Goal: Register for event/course

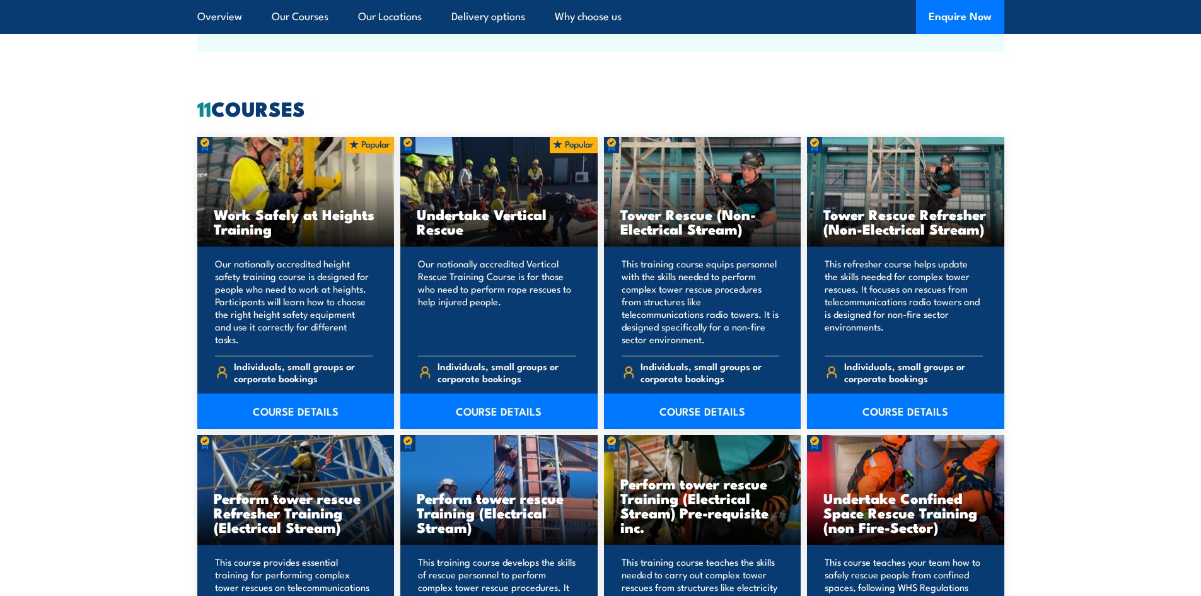
scroll to position [1009, 0]
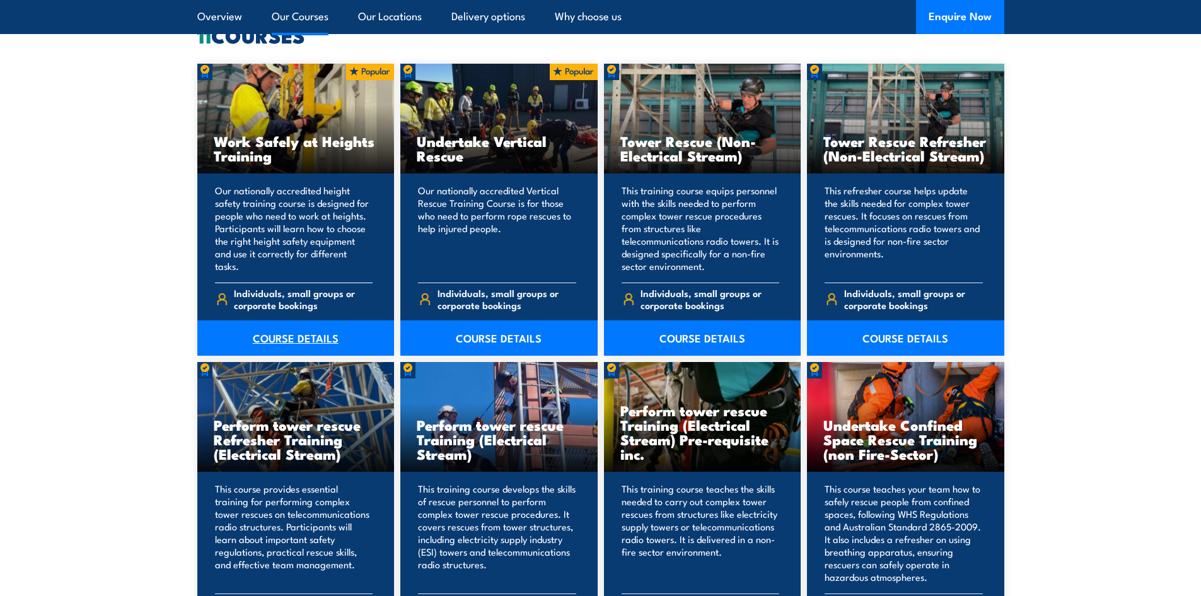
click at [286, 341] on link "COURSE DETAILS" at bounding box center [295, 337] width 197 height 35
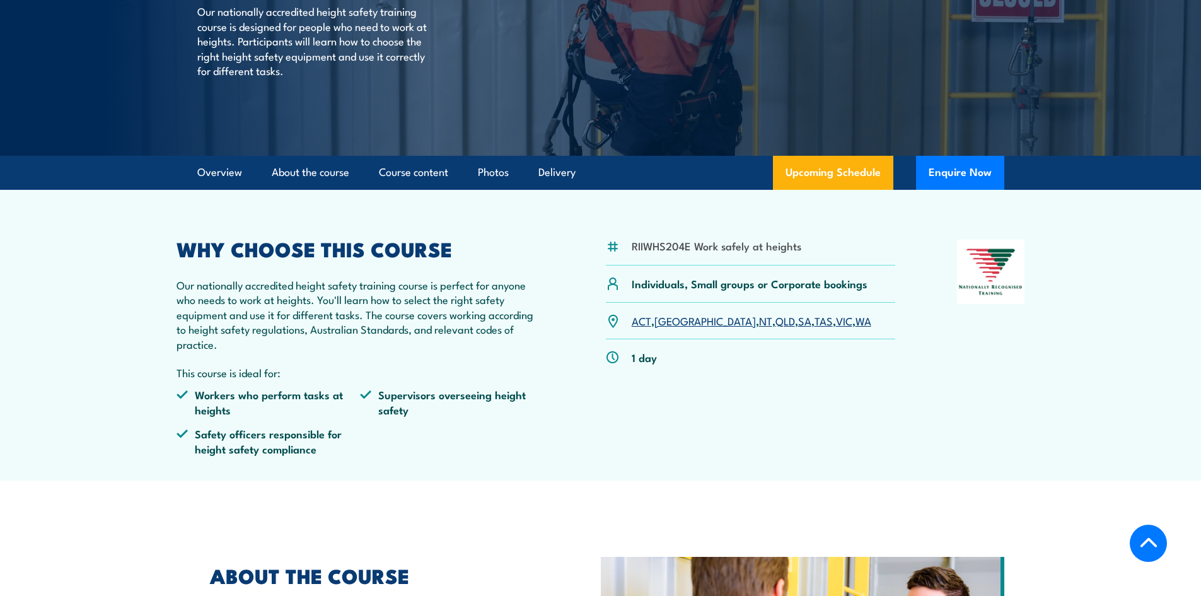
scroll to position [252, 0]
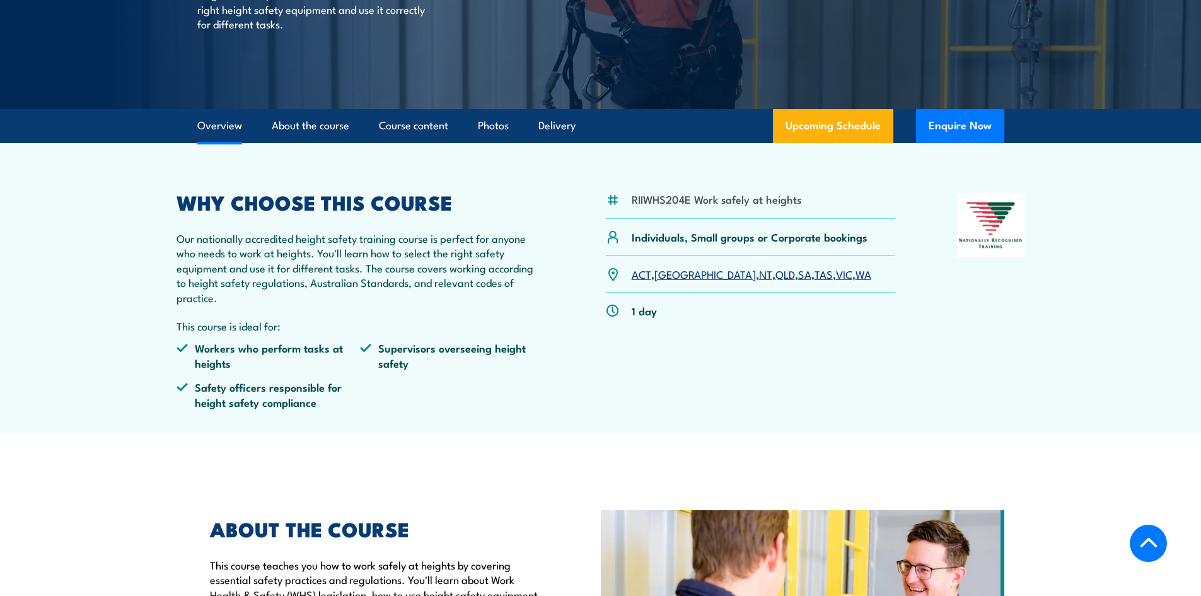
click at [675, 274] on link "NSW" at bounding box center [705, 273] width 102 height 15
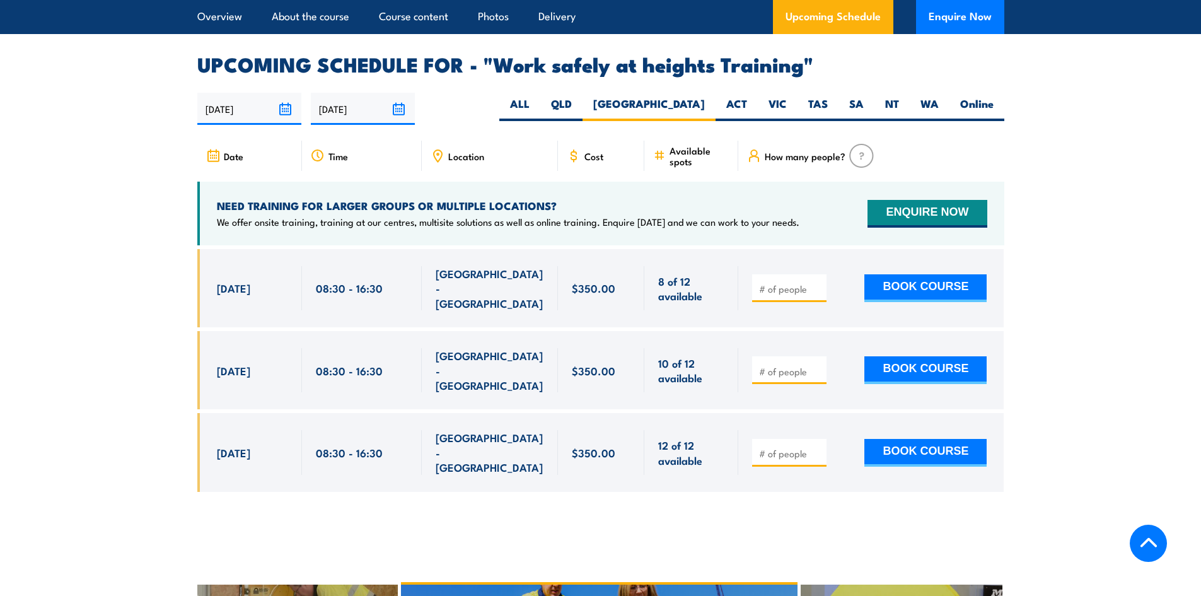
scroll to position [1880, 0]
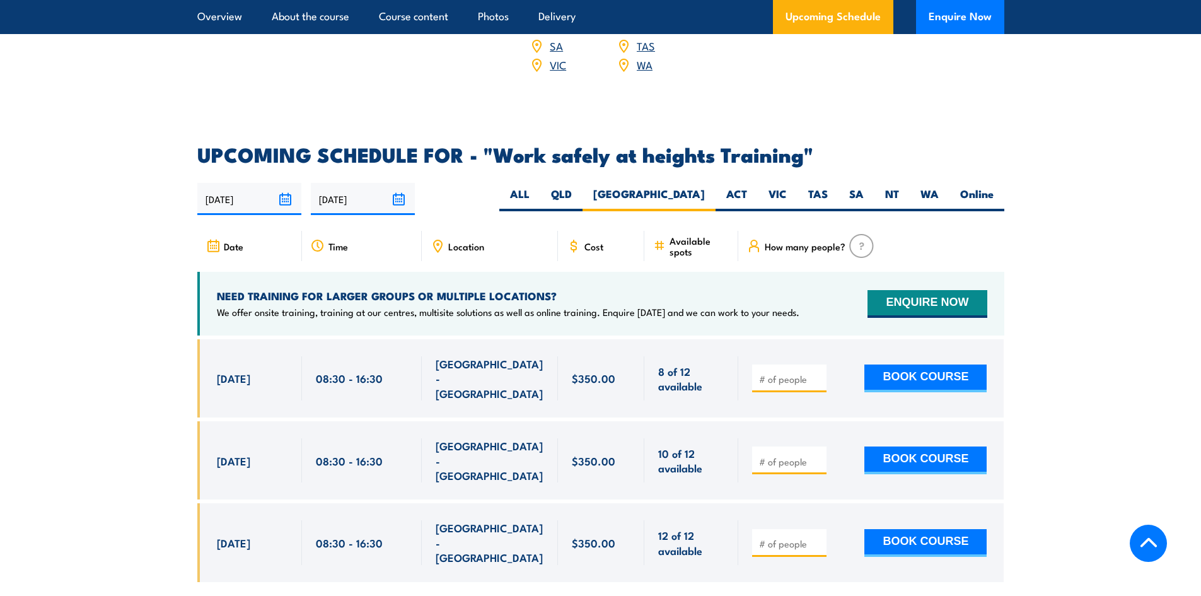
click at [874, 145] on h2 "UPCOMING SCHEDULE FOR - "Work safely at heights Training"" at bounding box center [600, 154] width 807 height 18
type input "1"
click at [820, 373] on input "1" at bounding box center [790, 379] width 63 height 13
click at [910, 364] on button "BOOK COURSE" at bounding box center [925, 378] width 122 height 28
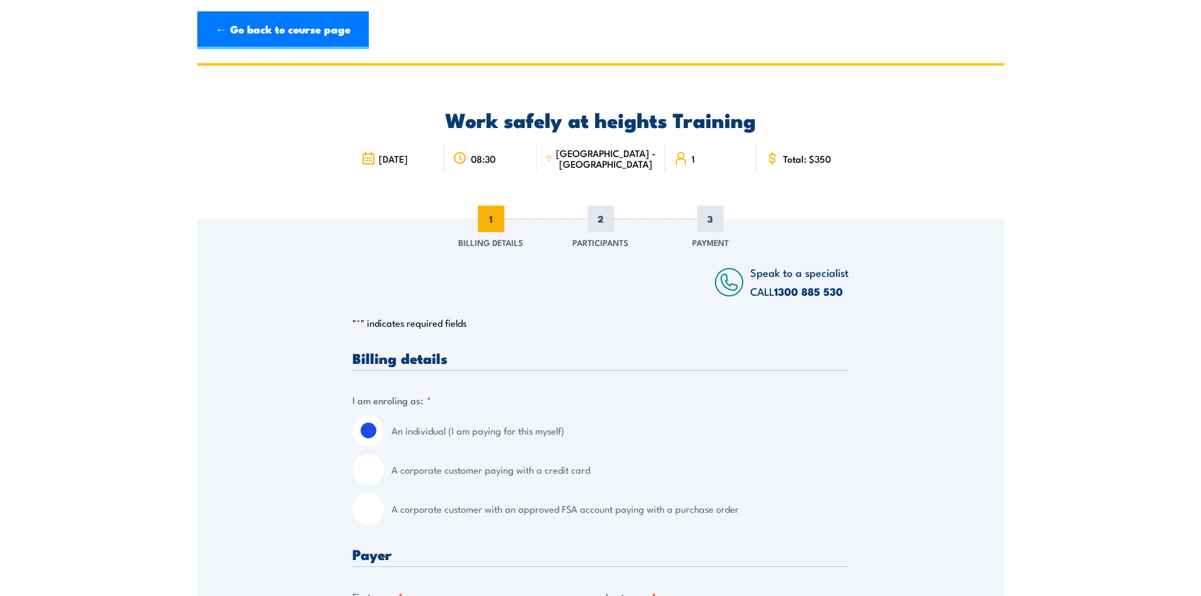
click at [406, 164] on span "[DATE]" at bounding box center [393, 158] width 29 height 11
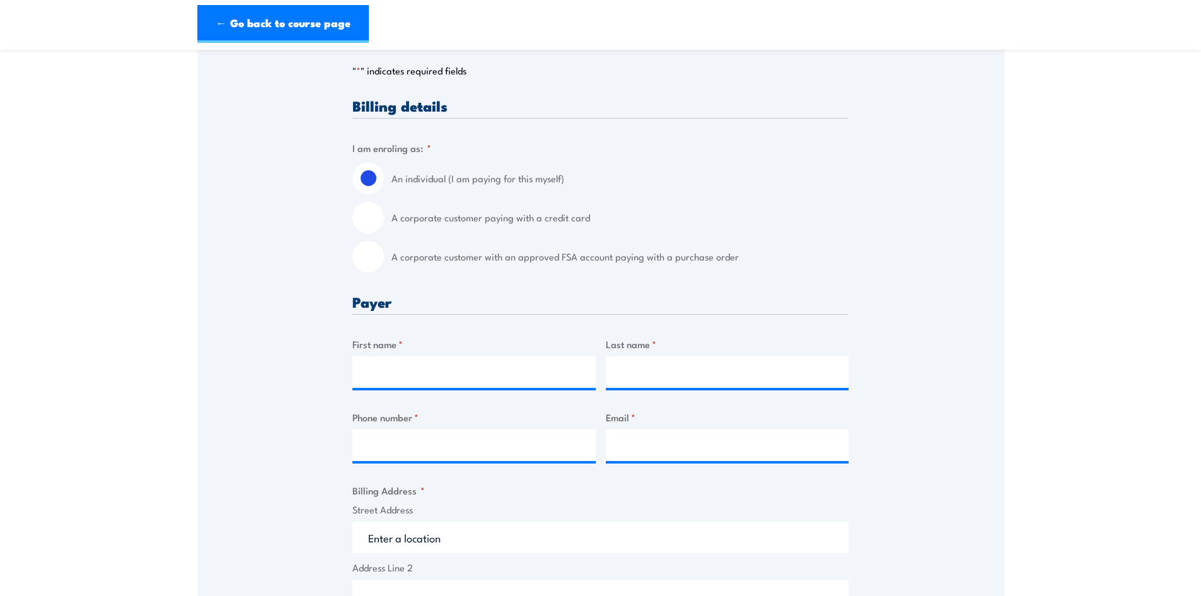
click at [364, 211] on input "A corporate customer paying with a credit card" at bounding box center [368, 218] width 32 height 32
radio input "true"
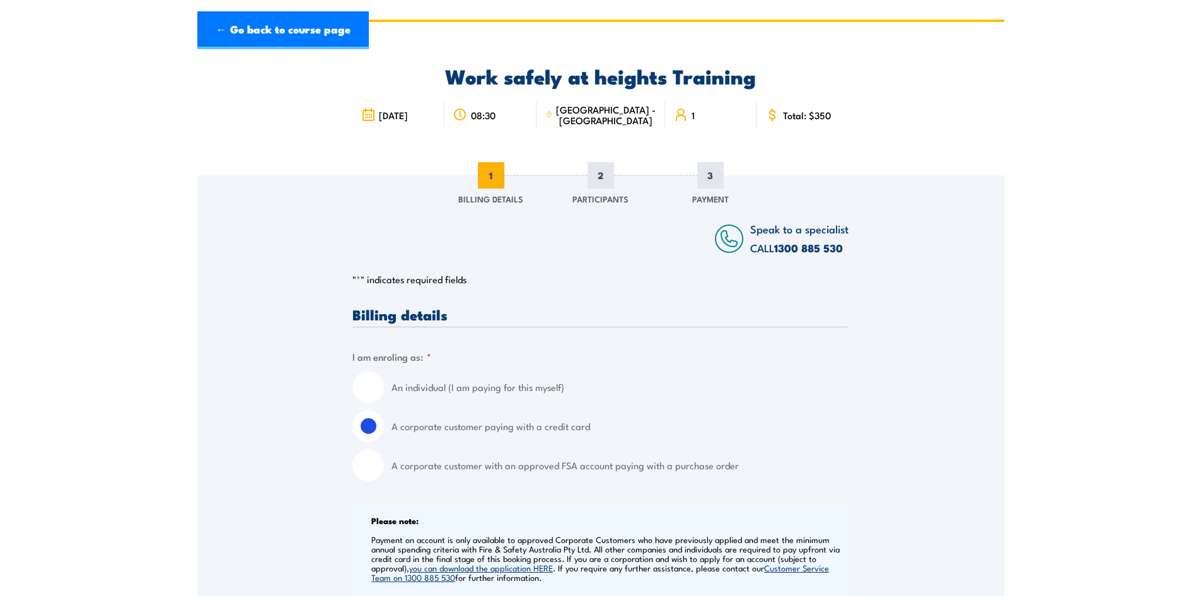
scroll to position [0, 0]
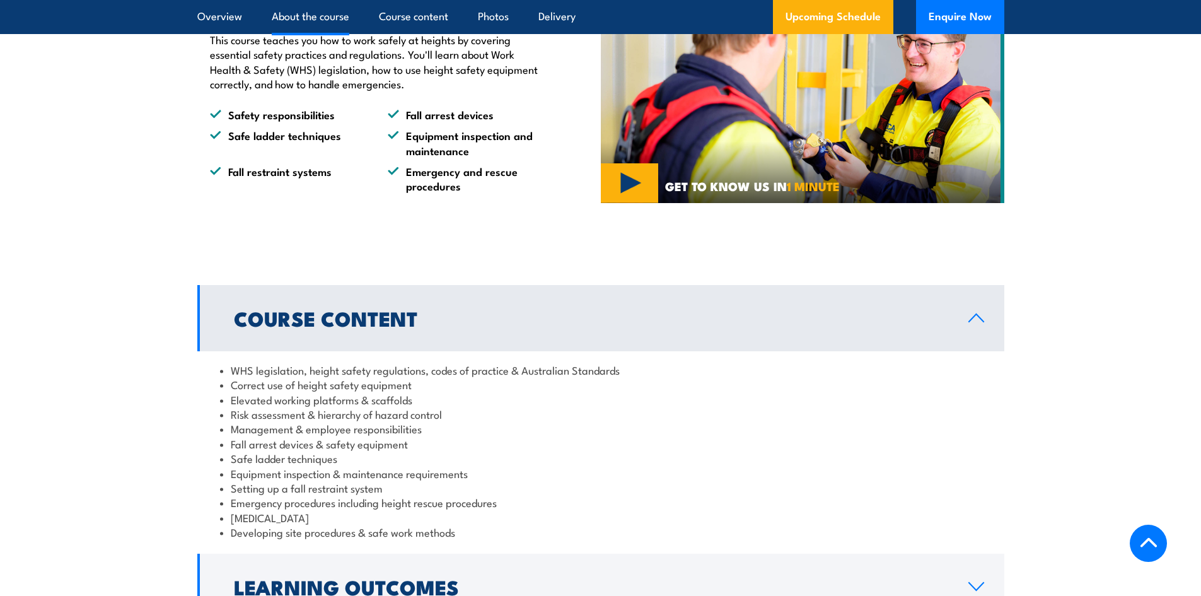
scroll to position [1009, 0]
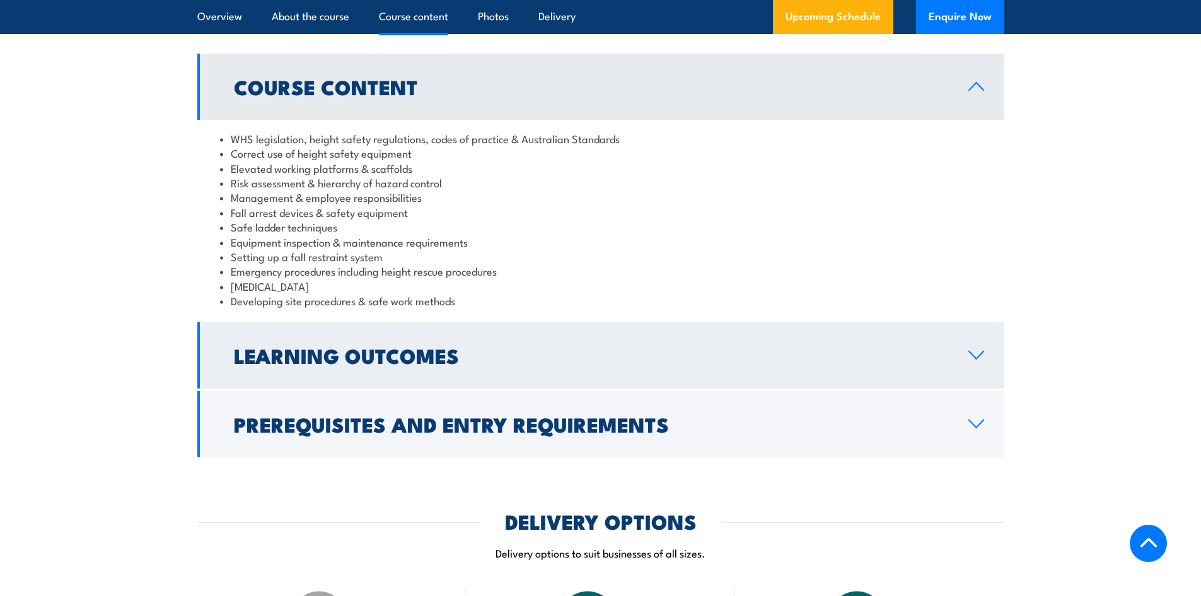
click at [362, 358] on h2 "Learning Outcomes" at bounding box center [591, 355] width 714 height 18
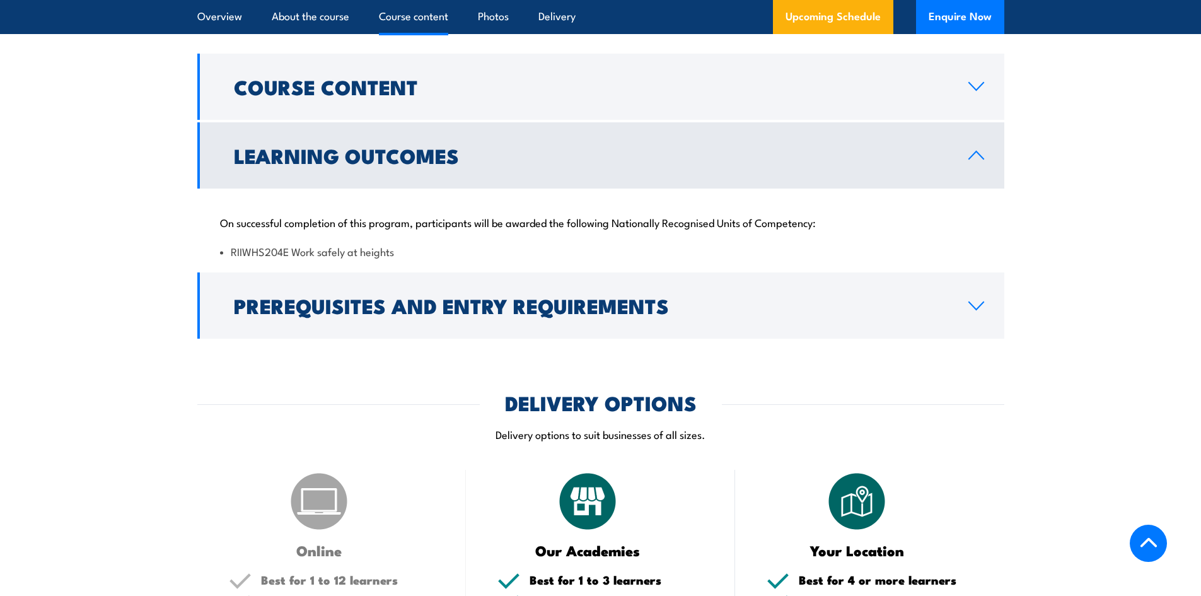
click at [421, 248] on li "RIIWHS204E Work safely at heights" at bounding box center [601, 251] width 762 height 15
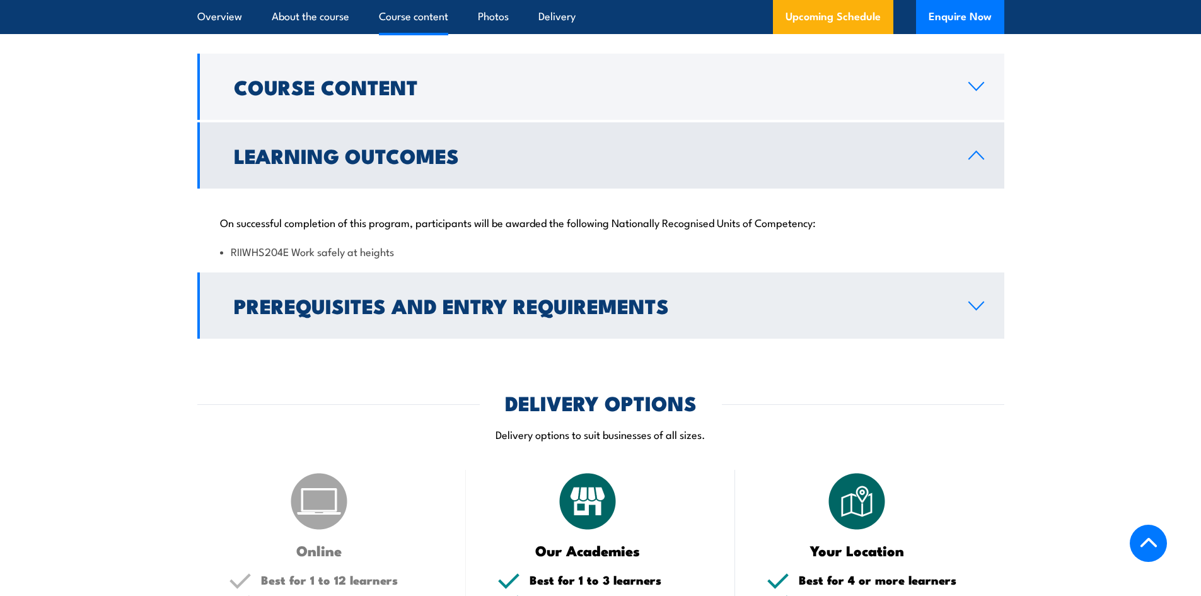
click at [543, 296] on h2 "Prerequisites and Entry Requirements" at bounding box center [591, 305] width 714 height 18
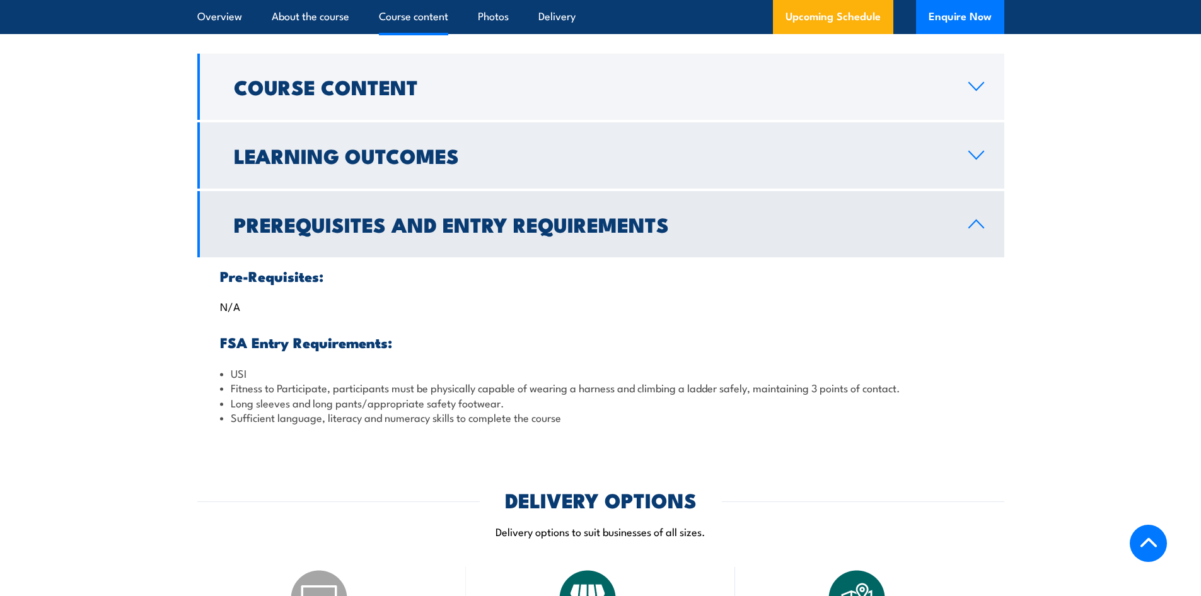
click at [426, 150] on h2 "Learning Outcomes" at bounding box center [591, 155] width 714 height 18
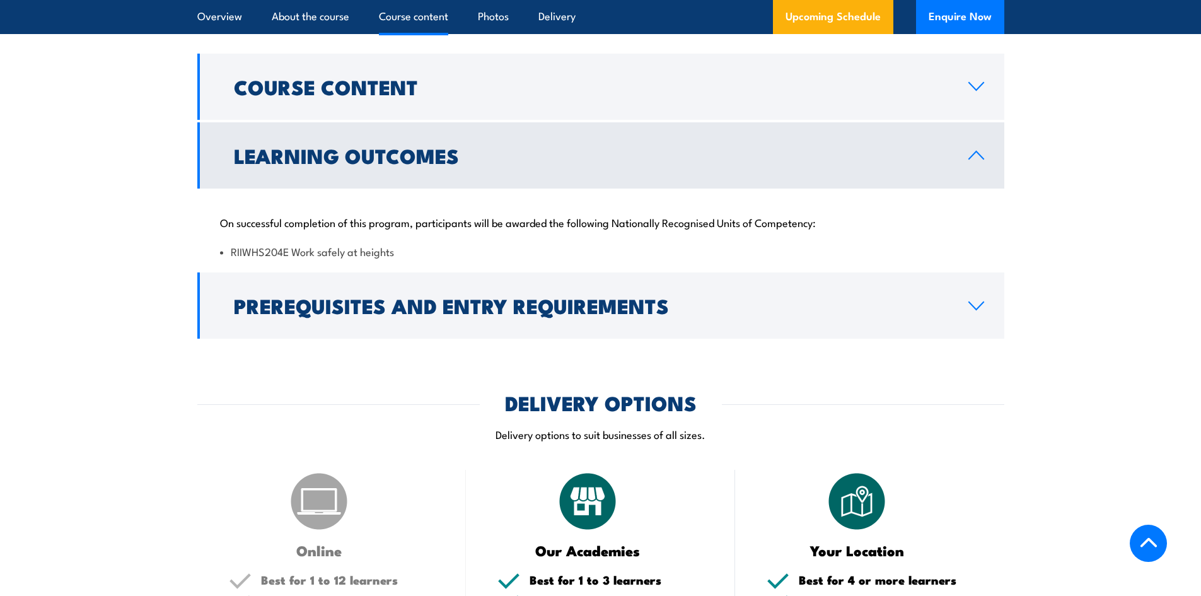
click at [1083, 195] on section "Course Content WHS legislation, height safety regulations, codes of practice & …" at bounding box center [600, 196] width 1201 height 285
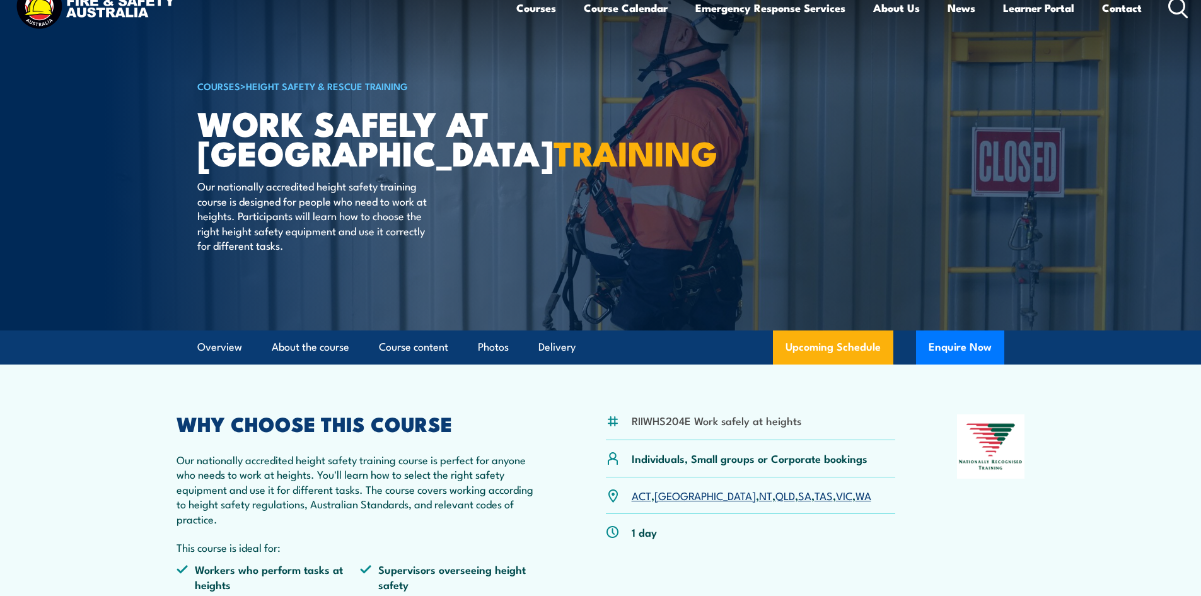
scroll to position [0, 0]
